Goal: Information Seeking & Learning: Learn about a topic

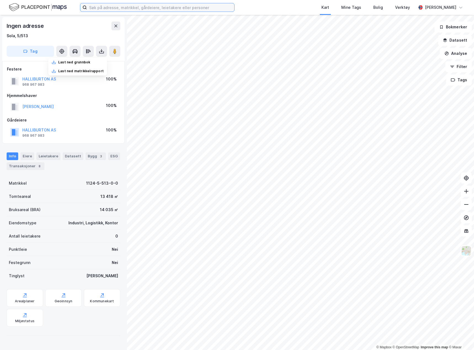
click at [136, 6] on input at bounding box center [160, 7] width 147 height 8
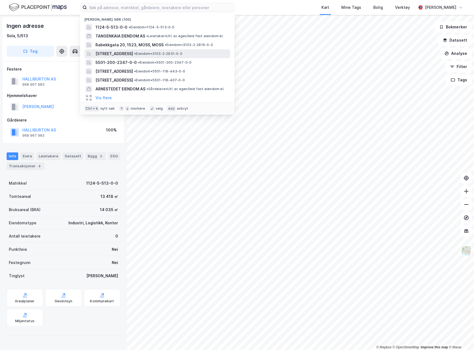
click at [133, 50] on span "[STREET_ADDRESS]" at bounding box center [113, 53] width 37 height 7
